Goal: Task Accomplishment & Management: Use online tool/utility

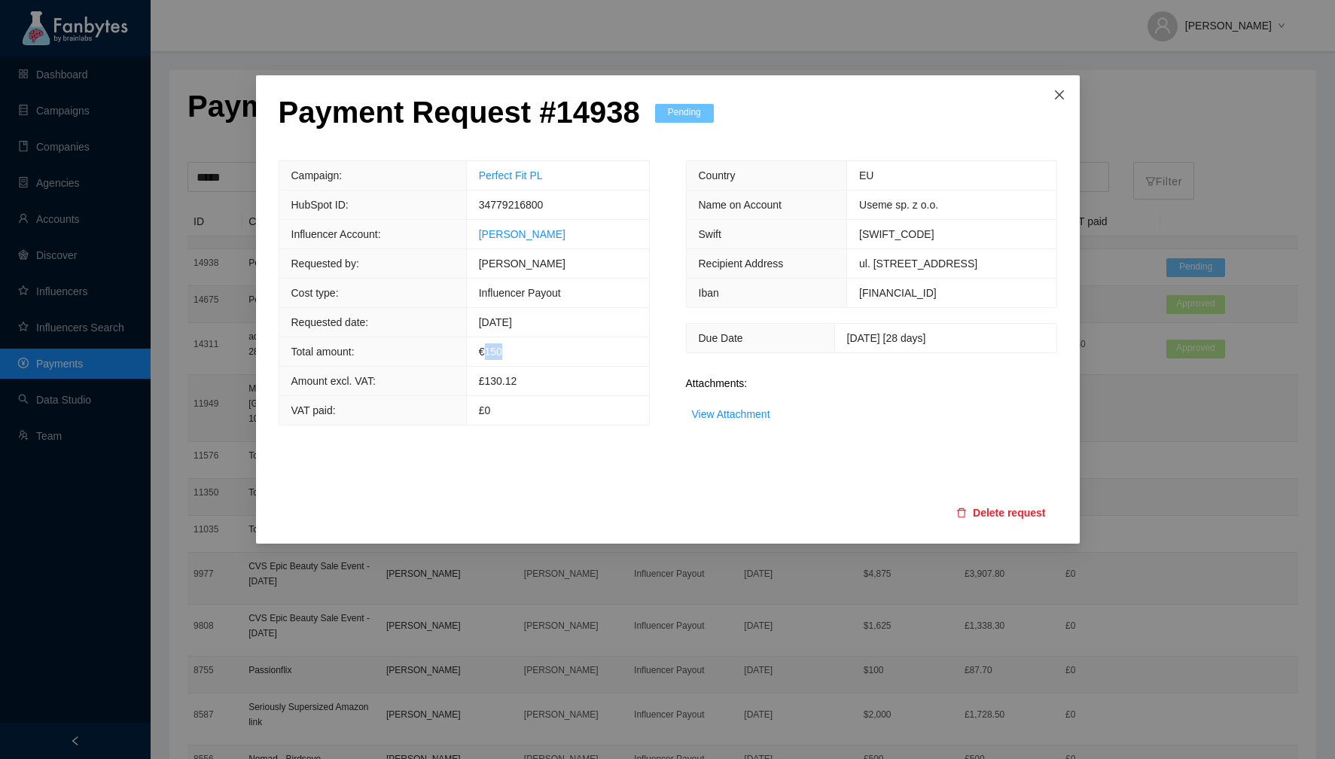
click at [1058, 84] on span "Close" at bounding box center [1059, 95] width 41 height 41
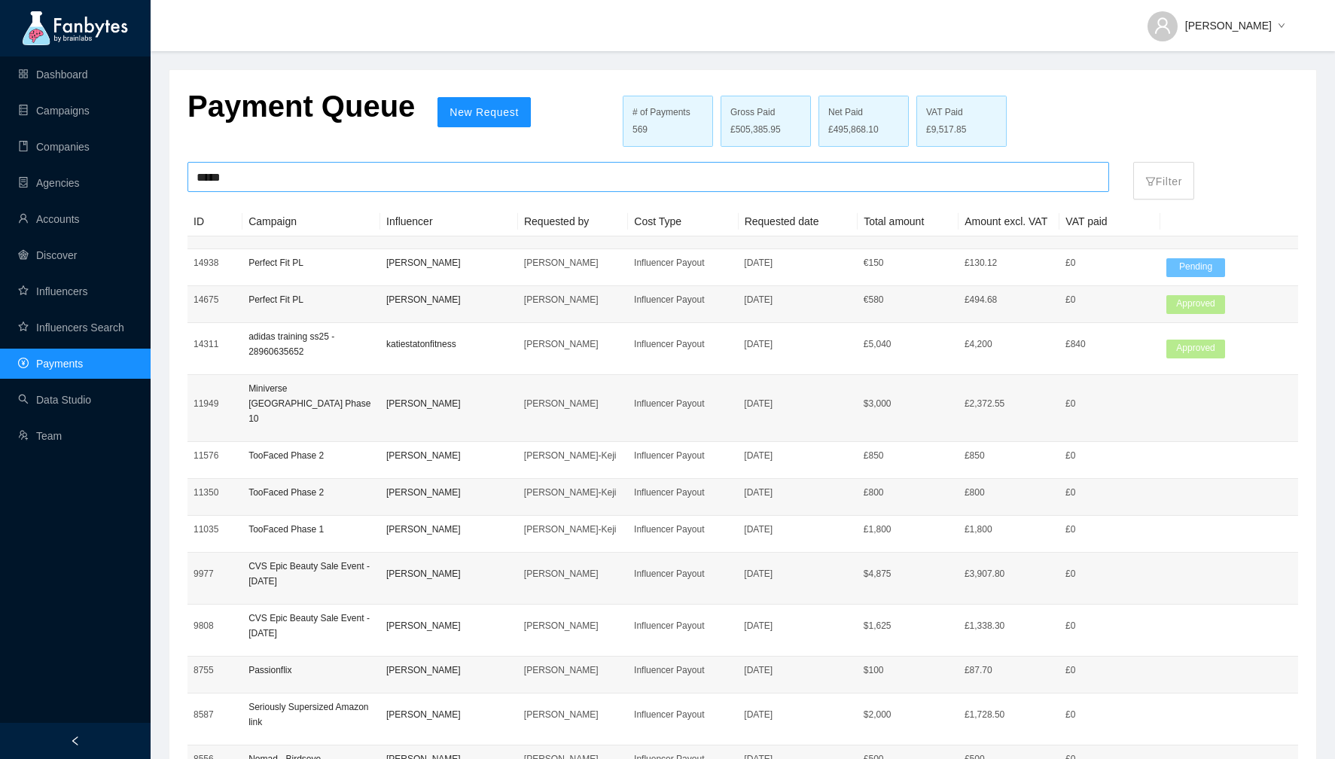
click at [221, 163] on input "*****" at bounding box center [647, 177] width 903 height 29
click at [215, 175] on input "*****" at bounding box center [647, 177] width 903 height 29
